Goal: Find specific page/section: Find specific page/section

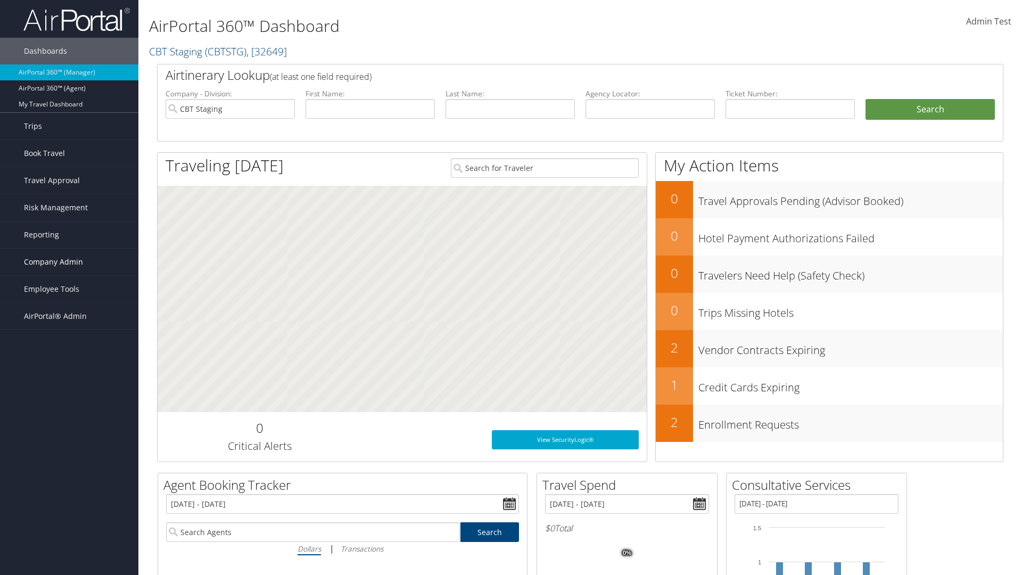
click at [69, 262] on span "Company Admin" at bounding box center [53, 262] width 59 height 27
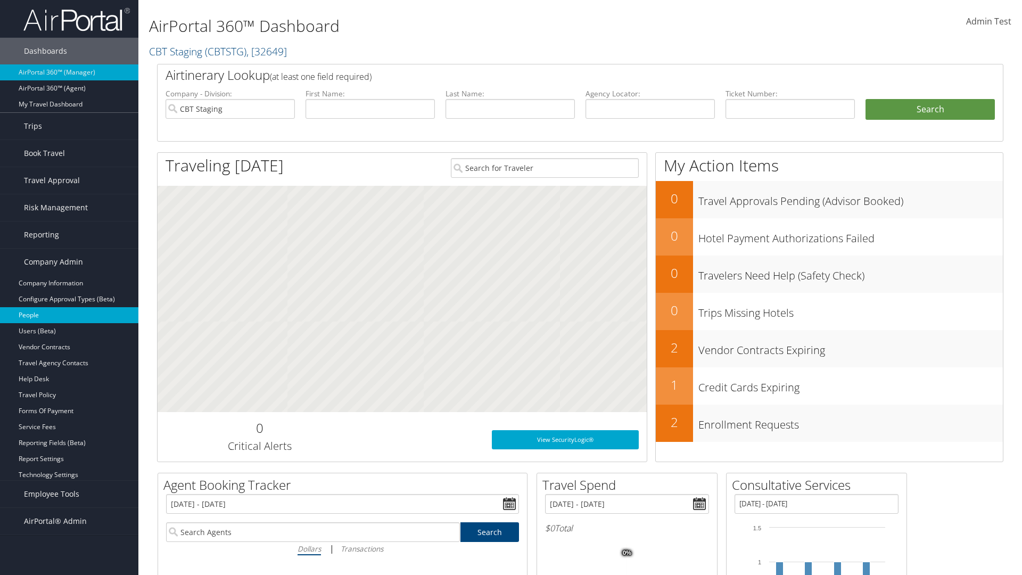
click at [69, 315] on link "People" at bounding box center [69, 315] width 138 height 16
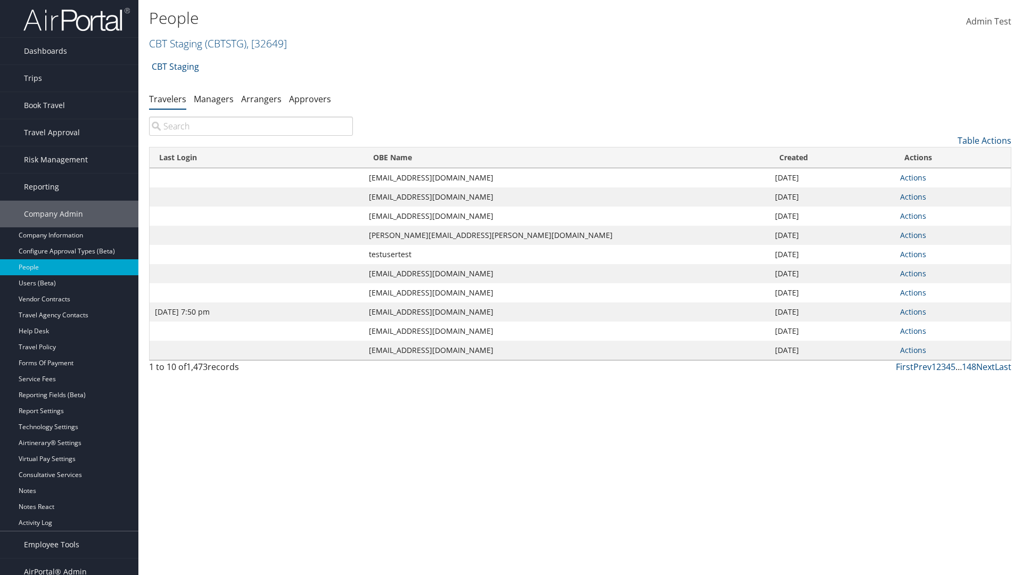
click at [251, 126] on input "search" at bounding box center [251, 126] width 204 height 19
type input "Jan 9, 2024 7:50 pm"
